Goal: Transaction & Acquisition: Book appointment/travel/reservation

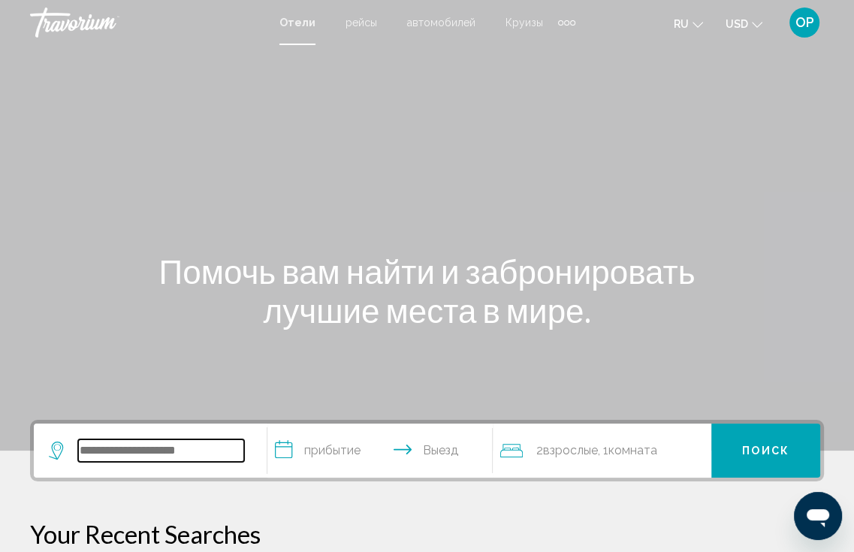
click at [171, 454] on input "Search widget" at bounding box center [161, 451] width 166 height 23
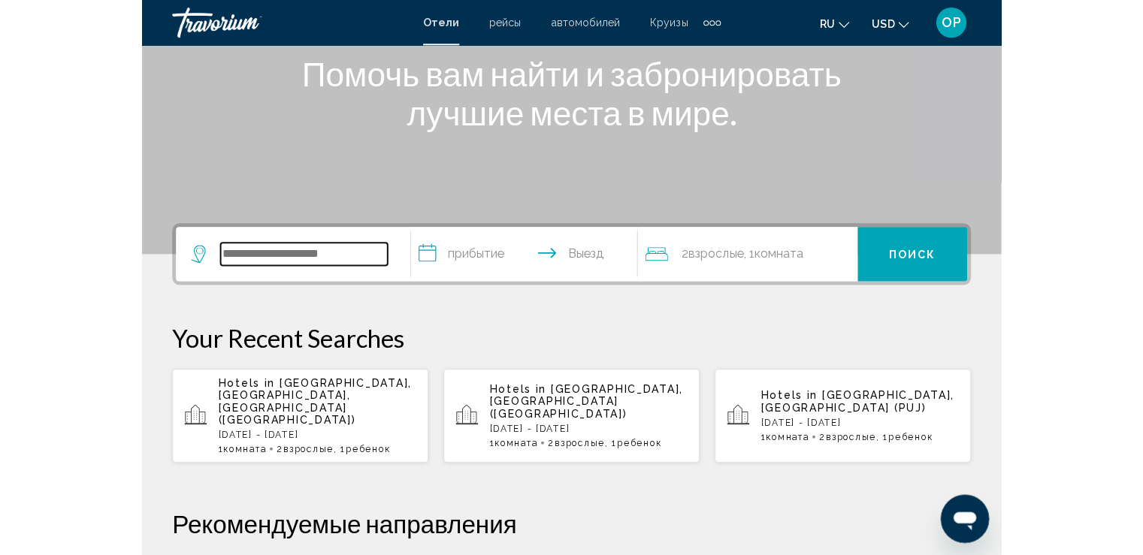
scroll to position [370, 0]
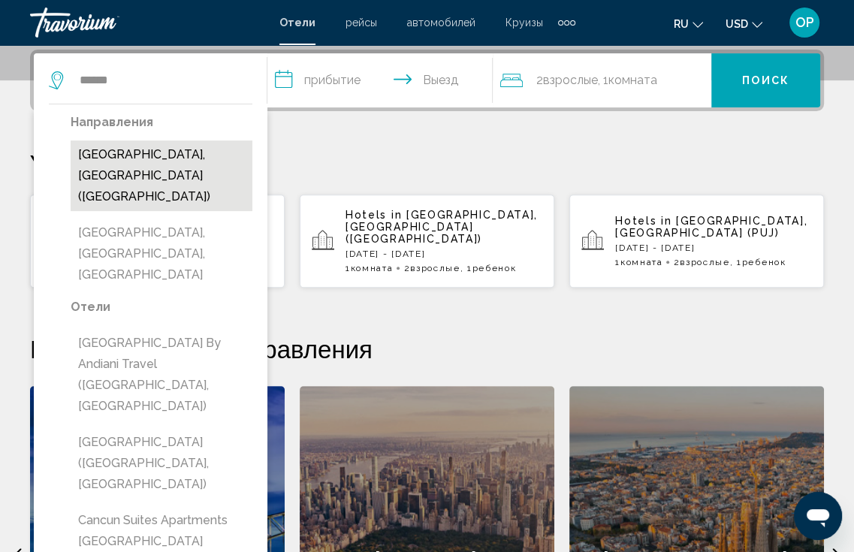
click at [141, 166] on button "[GEOGRAPHIC_DATA], [GEOGRAPHIC_DATA] ([GEOGRAPHIC_DATA])" at bounding box center [162, 175] width 182 height 71
type input "**********"
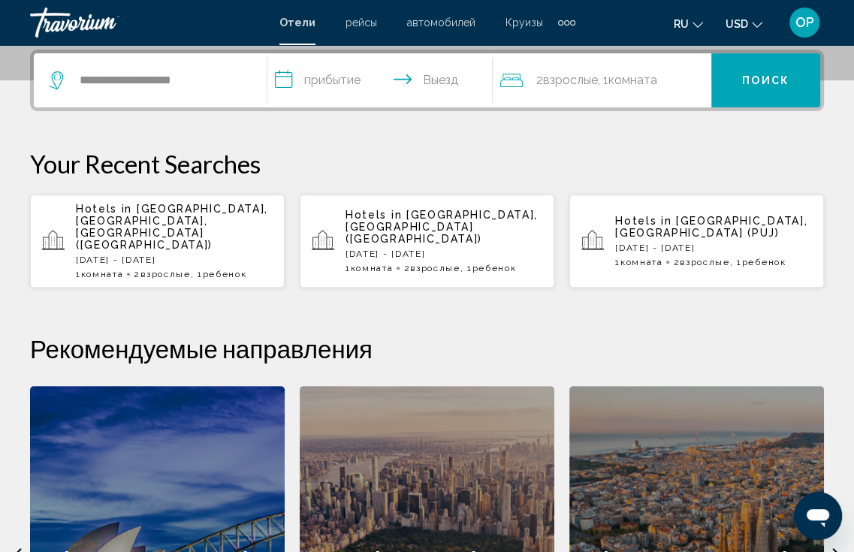
click at [362, 87] on input "**********" at bounding box center [383, 82] width 232 height 59
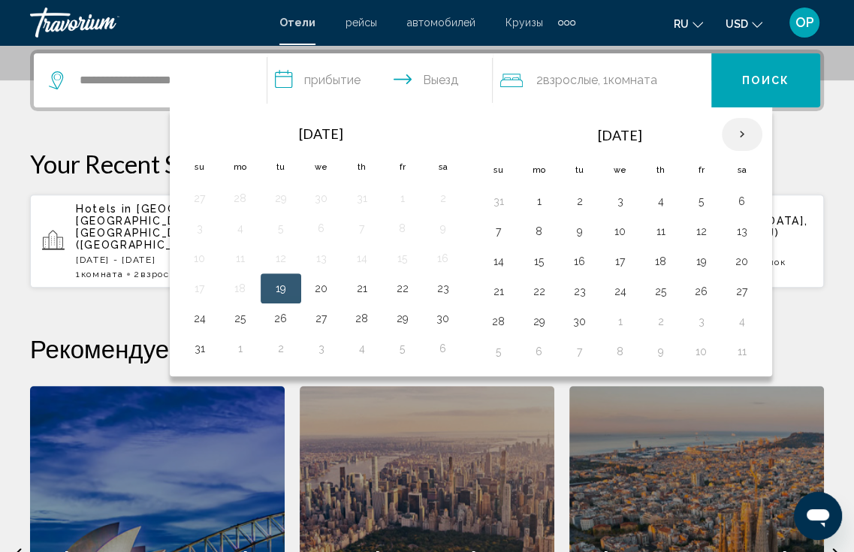
click at [733, 130] on th "Next month" at bounding box center [742, 134] width 41 height 33
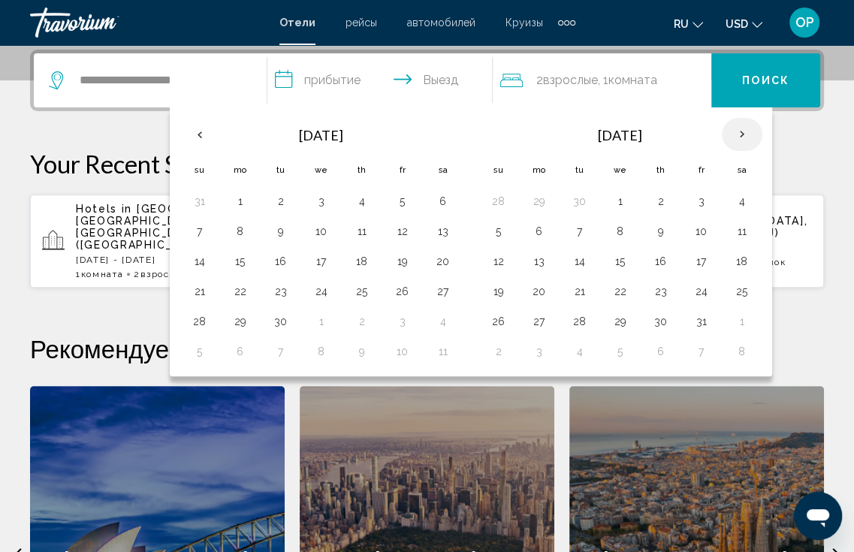
click at [733, 130] on th "Next month" at bounding box center [742, 134] width 41 height 33
click at [436, 201] on button "1" at bounding box center [443, 201] width 24 height 21
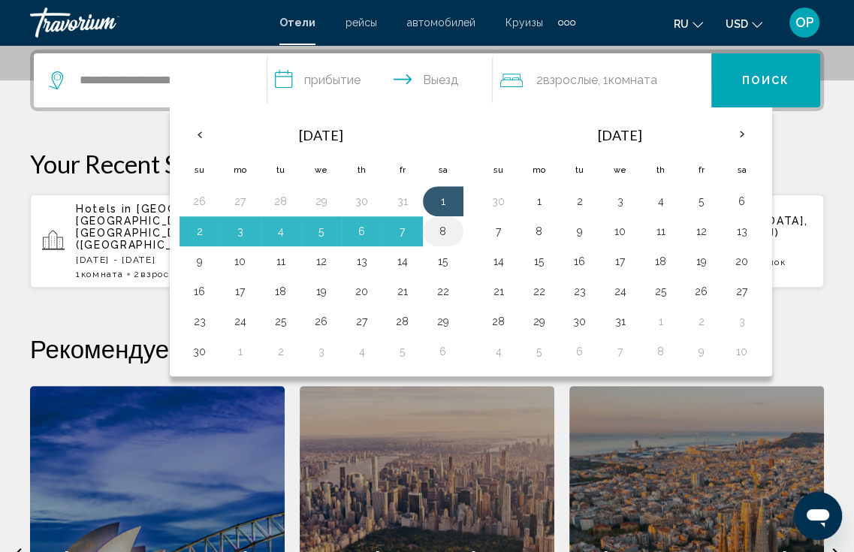
click at [438, 230] on button "8" at bounding box center [443, 231] width 24 height 21
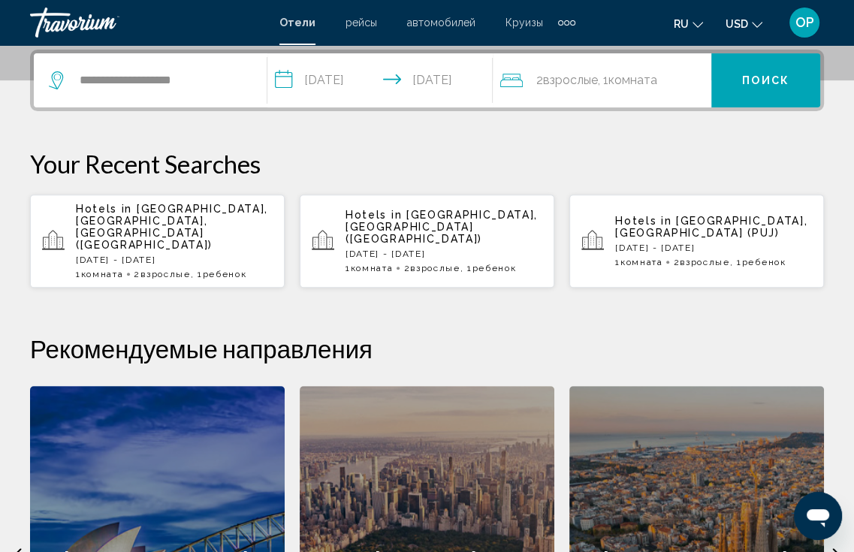
type input "**********"
click at [748, 22] on button "USD USD ($) MXN (Mex$) CAD (Can$) GBP (£) EUR (€) AUD (A$) NZD (NZ$) CNY (CN¥)" at bounding box center [744, 24] width 37 height 22
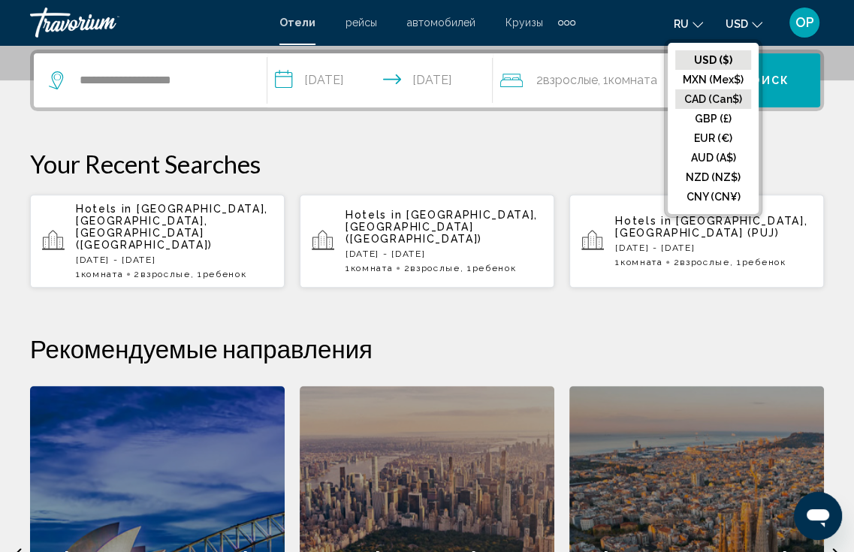
click at [714, 96] on button "CAD (Can$)" at bounding box center [713, 99] width 76 height 20
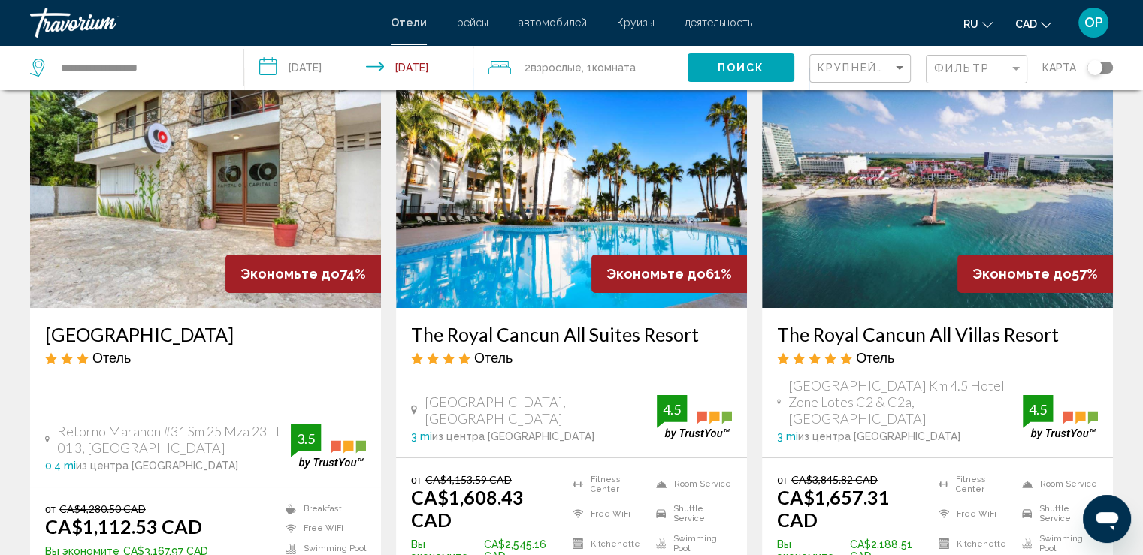
scroll to position [150, 0]
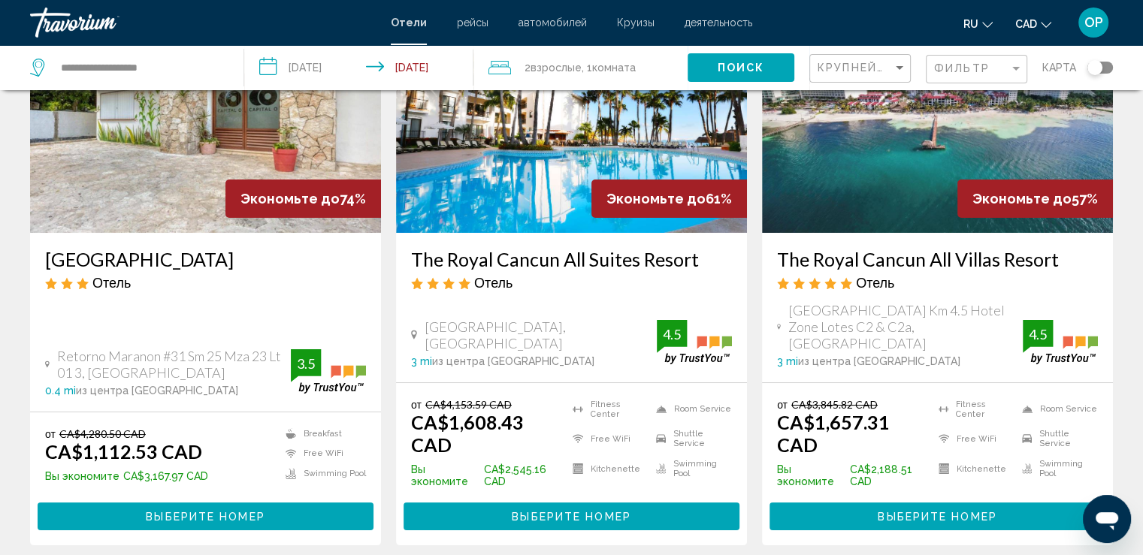
click at [510, 259] on h3 "The Royal Cancun All Suites Resort" at bounding box center [571, 259] width 321 height 23
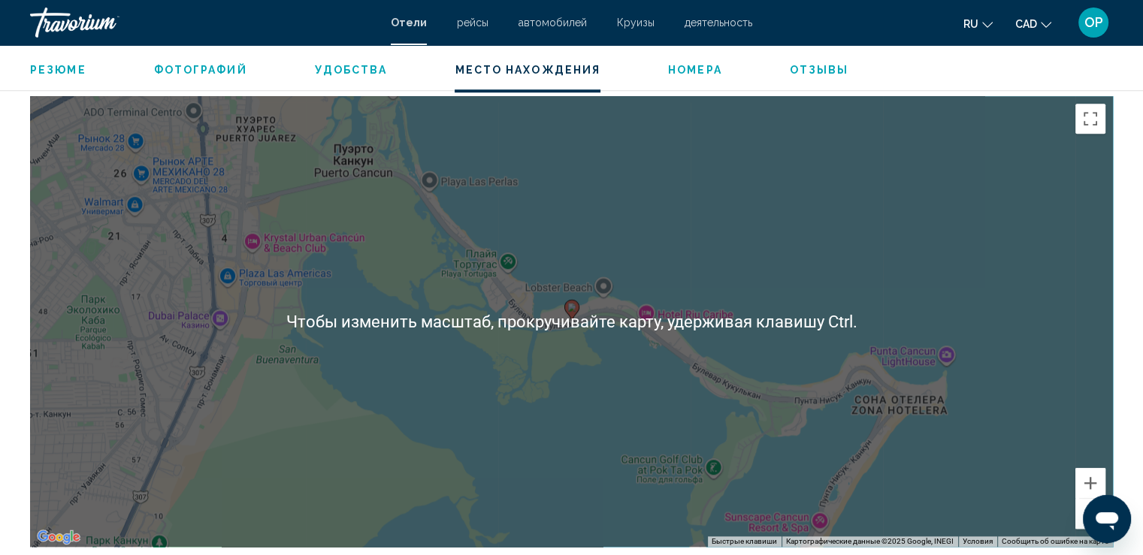
scroll to position [1427, 0]
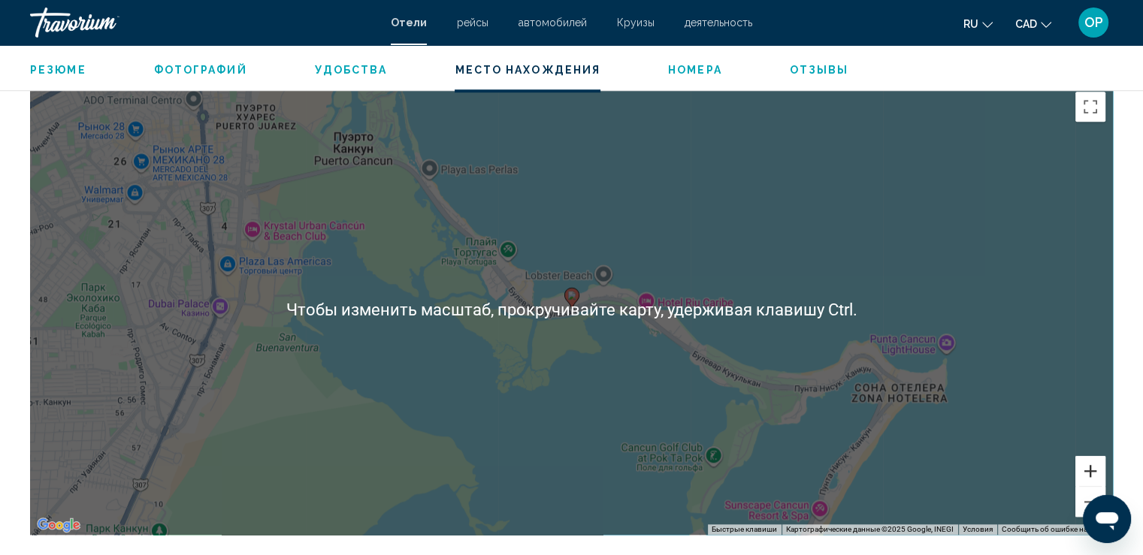
click at [865, 473] on button "Увеличить" at bounding box center [1090, 471] width 30 height 30
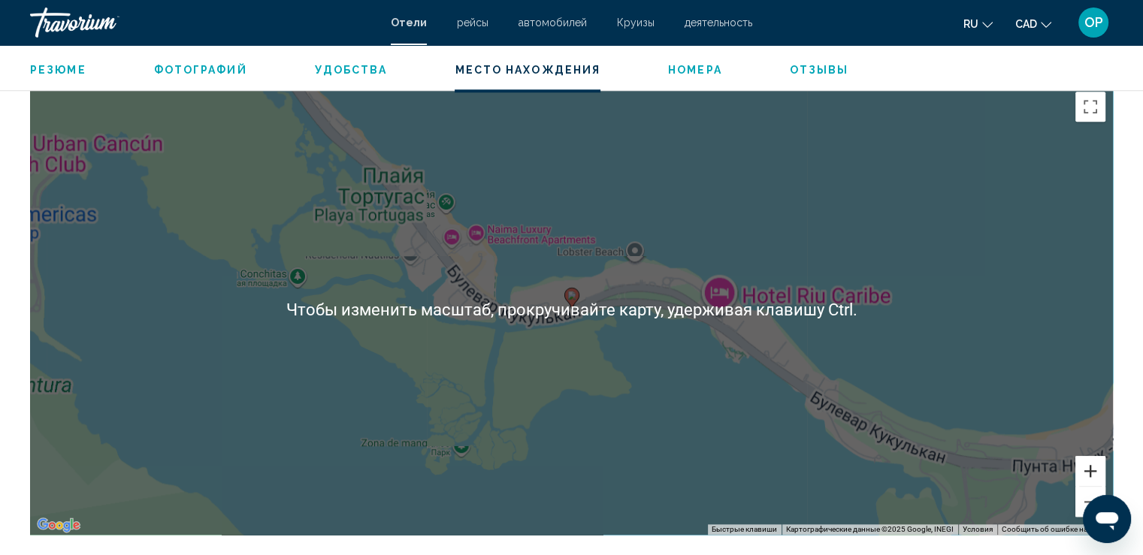
click at [865, 473] on button "Увеличить" at bounding box center [1090, 471] width 30 height 30
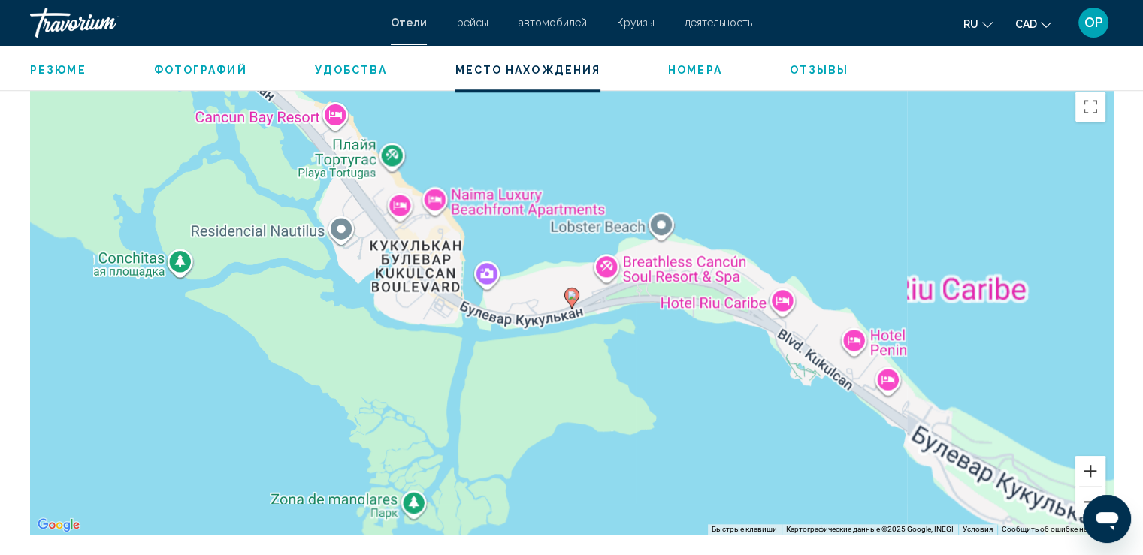
click at [865, 473] on button "Увеличить" at bounding box center [1090, 471] width 30 height 30
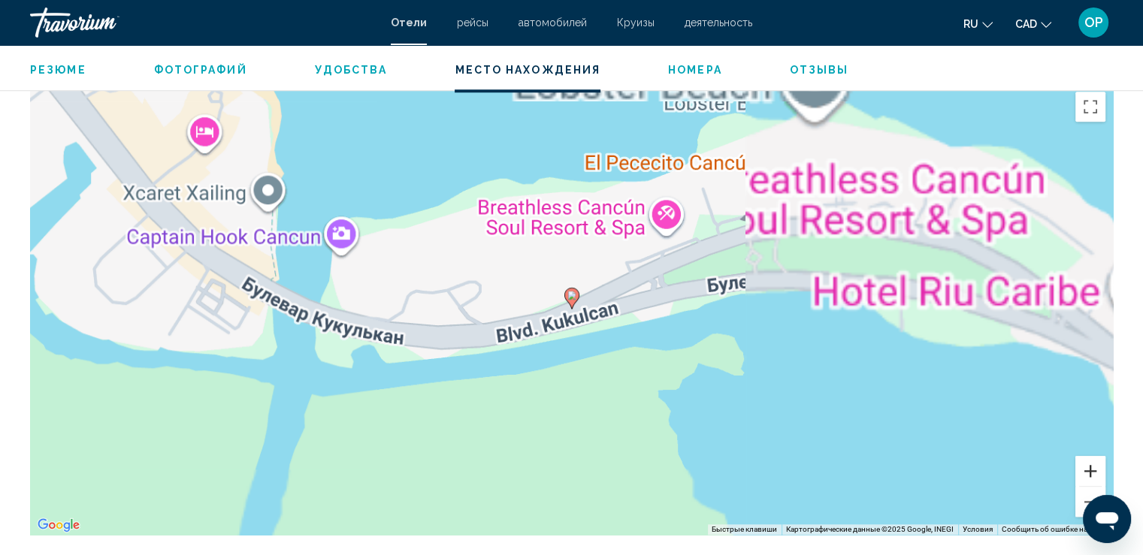
click at [865, 473] on button "Увеличить" at bounding box center [1090, 471] width 30 height 30
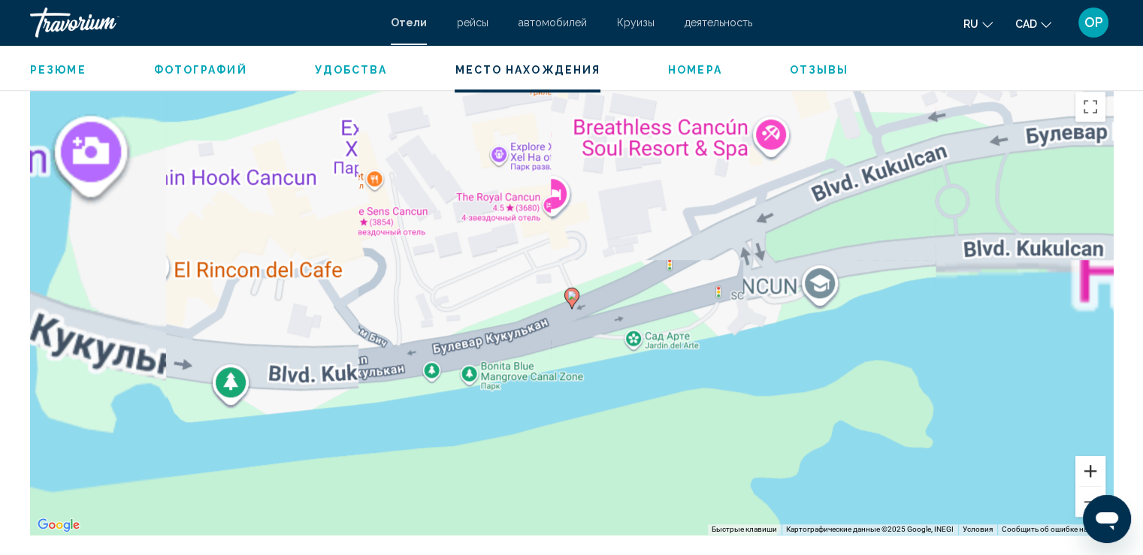
click at [865, 473] on button "Увеличить" at bounding box center [1090, 471] width 30 height 30
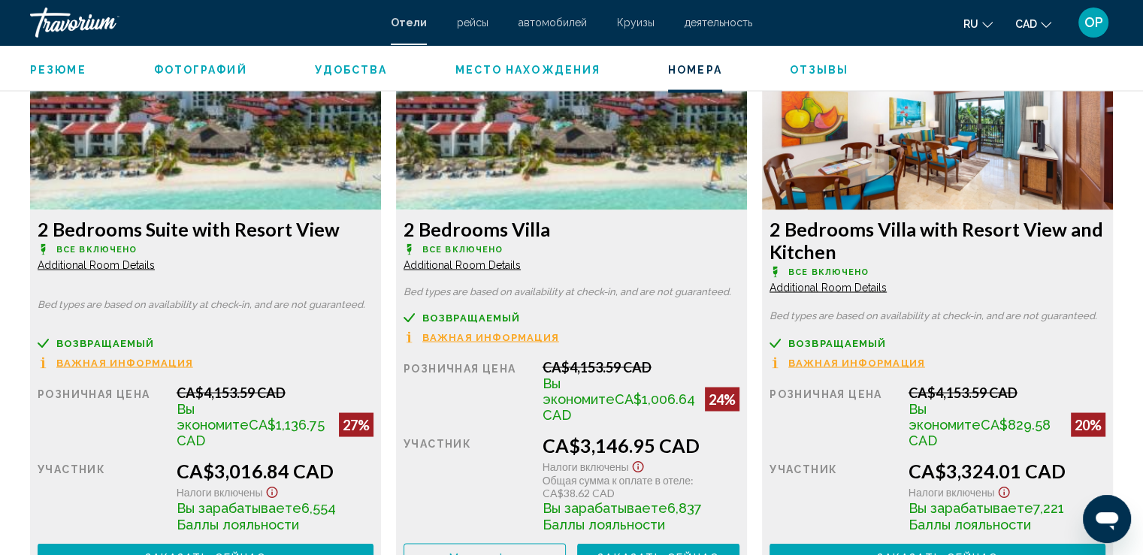
scroll to position [2705, 0]
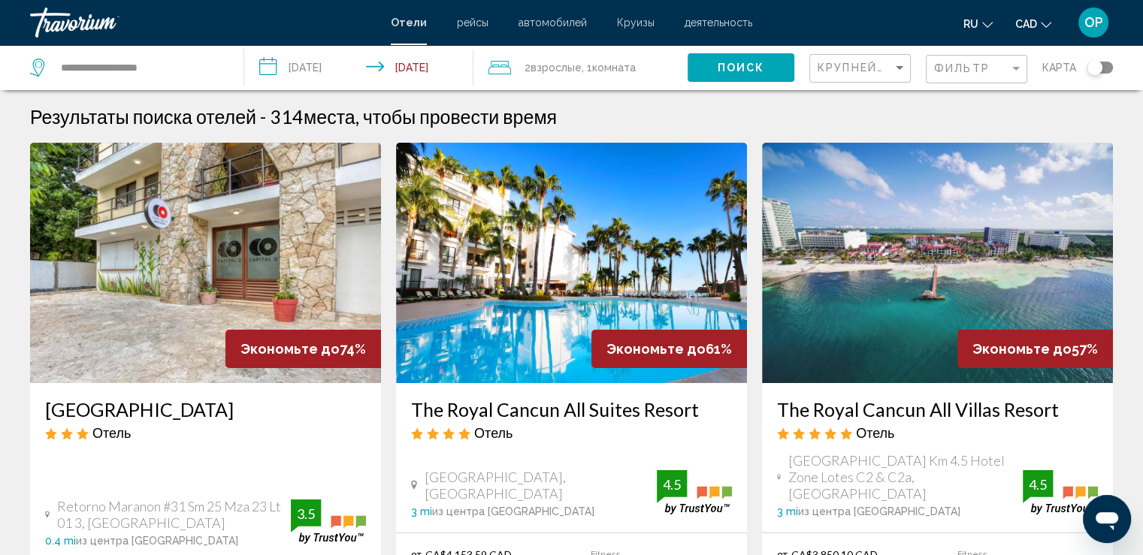
scroll to position [150, 0]
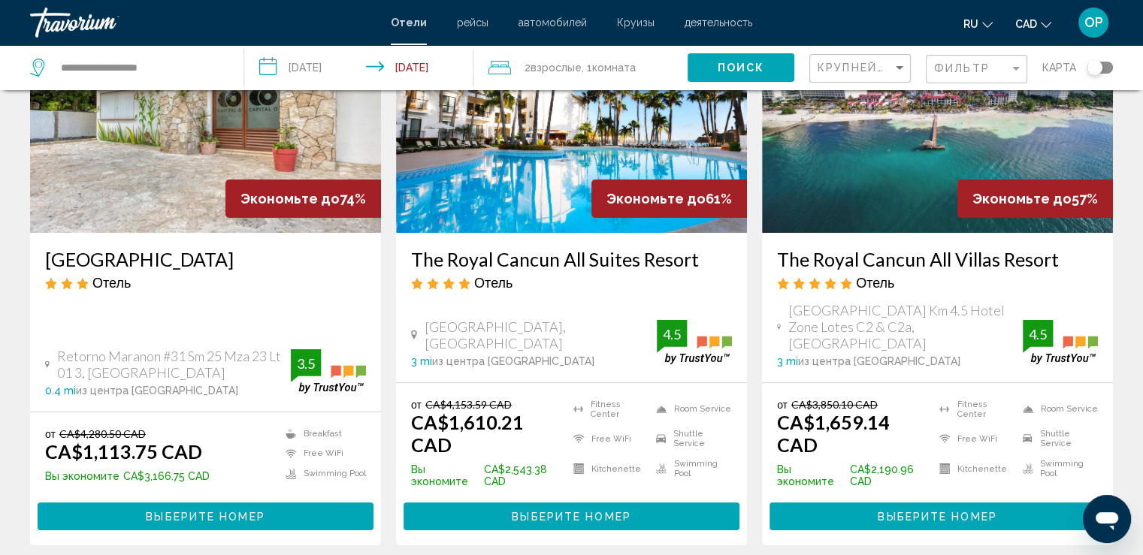
drag, startPoint x: 409, startPoint y: 259, endPoint x: 719, endPoint y: 267, distance: 310.4
click at [719, 267] on div "The Royal Cancun All Suites Resort Отель [GEOGRAPHIC_DATA], [GEOGRAPHIC_DATA] 3…" at bounding box center [571, 308] width 351 height 150
copy h3 "The Royal Cancun All Suites Resort"
click at [507, 355] on span "из центра [GEOGRAPHIC_DATA]" at bounding box center [513, 361] width 162 height 12
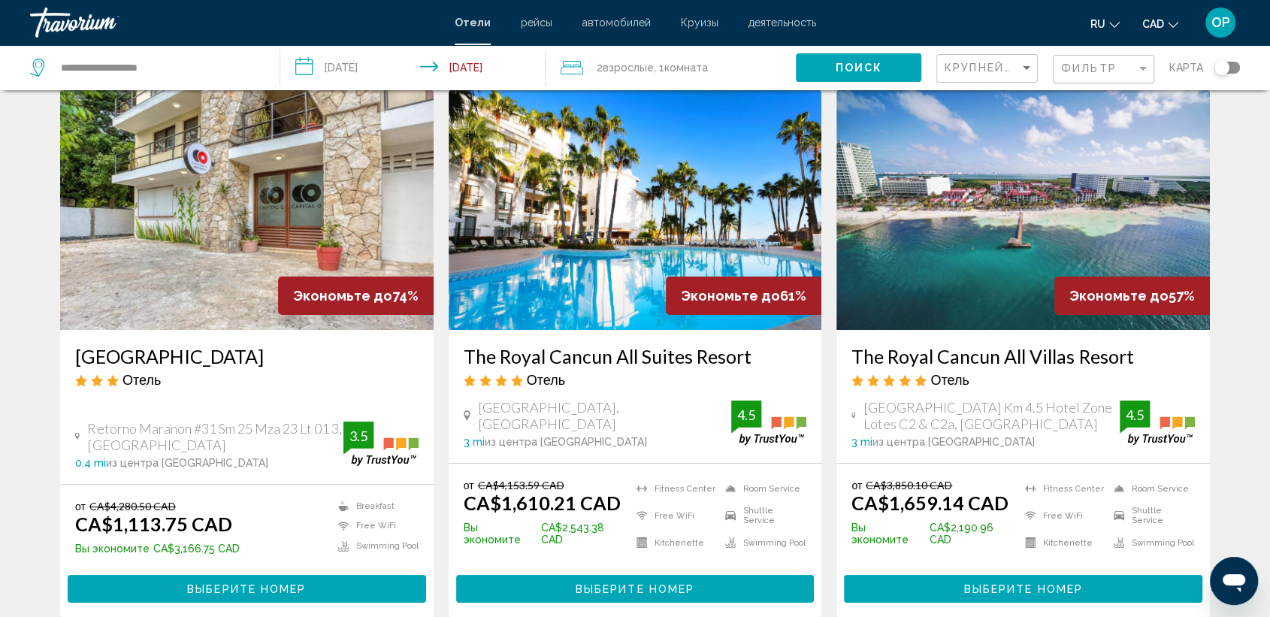
scroll to position [44, 0]
